Goal: Task Accomplishment & Management: Complete application form

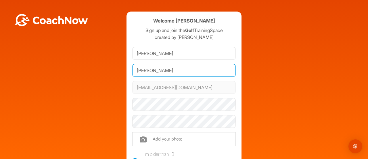
drag, startPoint x: 167, startPoint y: 71, endPoint x: 103, endPoint y: 74, distance: 63.6
click at [103, 74] on div "Welcome [PERSON_NAME] Sign up and join the Golf TrainingSpace created by [PERSO…" at bounding box center [184, 126] width 363 height 229
type input "[PERSON_NAME]"
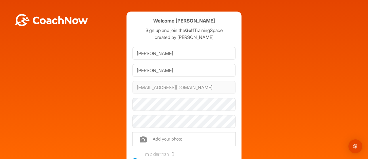
click at [236, 105] on nordpass-icon at bounding box center [236, 104] width 0 height 5
click at [0, 158] on nordpass-autofill-portal at bounding box center [0, 159] width 0 height 0
click at [0, 158] on nordpass-portal at bounding box center [0, 159] width 0 height 0
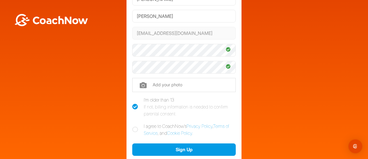
scroll to position [86, 0]
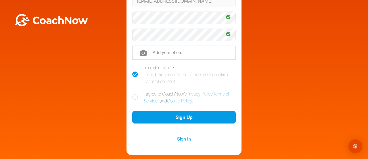
click at [134, 96] on icon at bounding box center [135, 97] width 6 height 6
click at [134, 94] on input "I agree to CoachNow's Privacy Policy , Terms of Service , and Cookie Policy ." at bounding box center [134, 92] width 4 height 4
checkbox input "true"
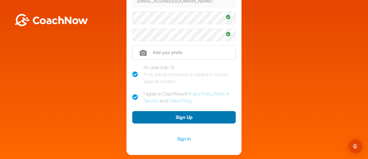
click at [166, 114] on button "Sign Up" at bounding box center [184, 117] width 104 height 12
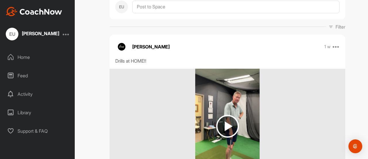
scroll to position [86, 0]
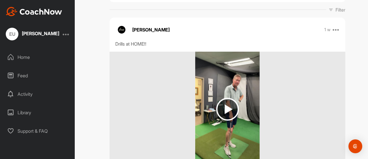
click at [230, 107] on img at bounding box center [227, 109] width 23 height 23
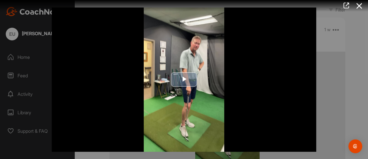
click at [184, 79] on span "Video Player" at bounding box center [184, 79] width 0 height 0
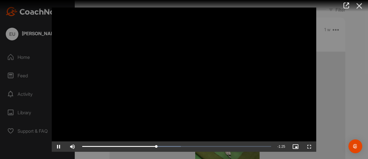
click at [359, 4] on icon at bounding box center [359, 6] width 13 height 11
